Goal: Find specific page/section: Find specific page/section

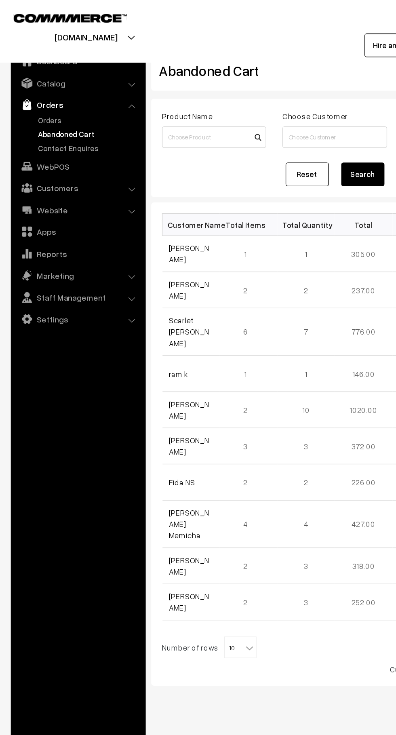
click at [35, 144] on link "Customers" at bounding box center [58, 140] width 96 height 15
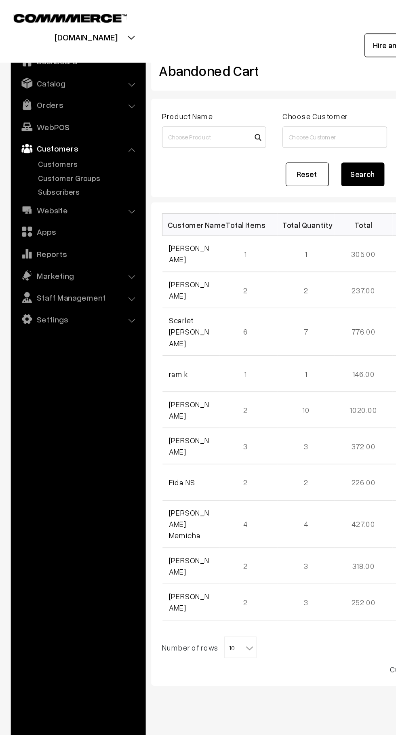
click at [38, 125] on link "Customers" at bounding box center [66, 122] width 80 height 8
